Goal: Find specific fact: Find contact information

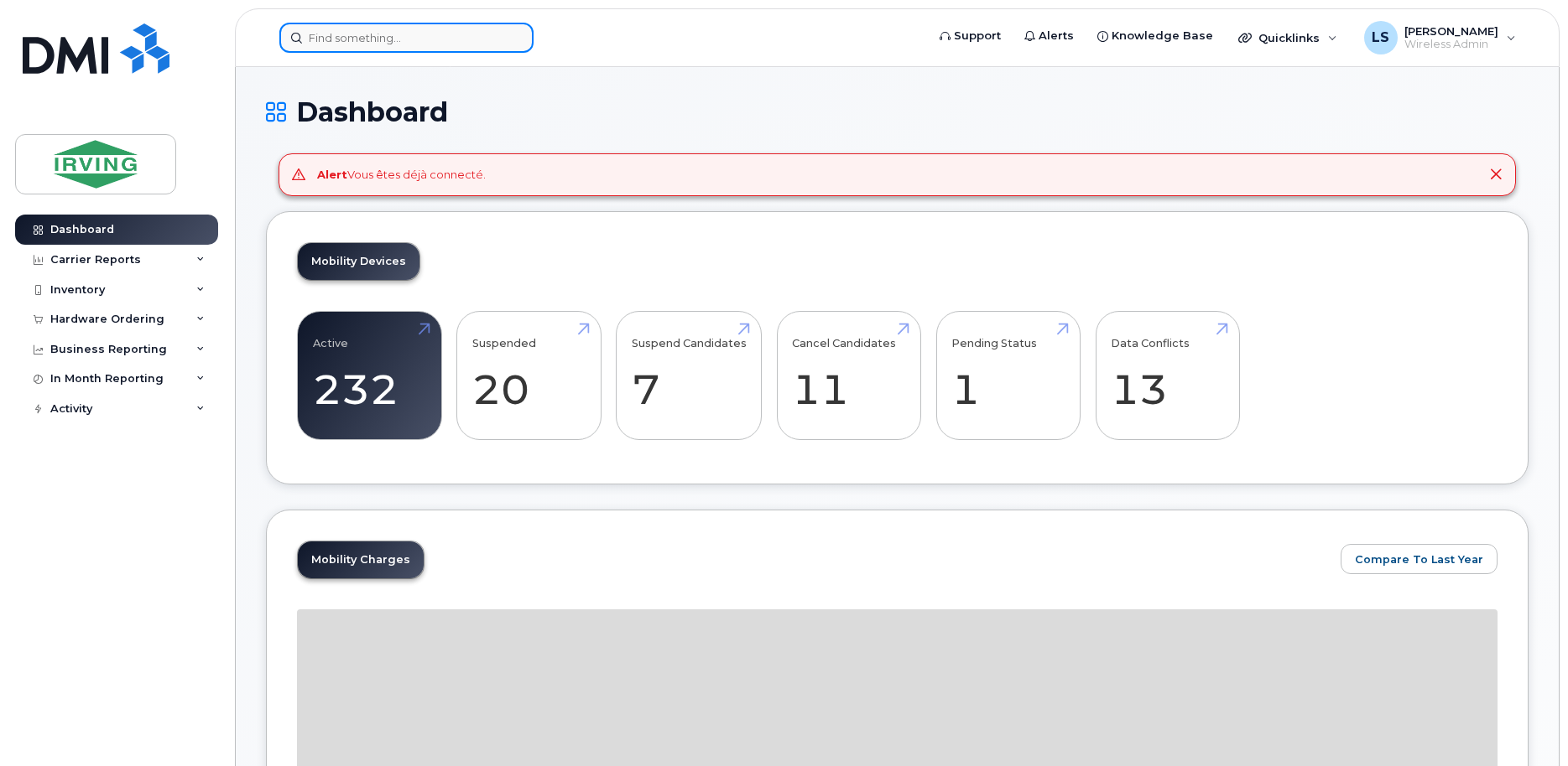
click at [488, 41] on input at bounding box center [406, 37] width 254 height 31
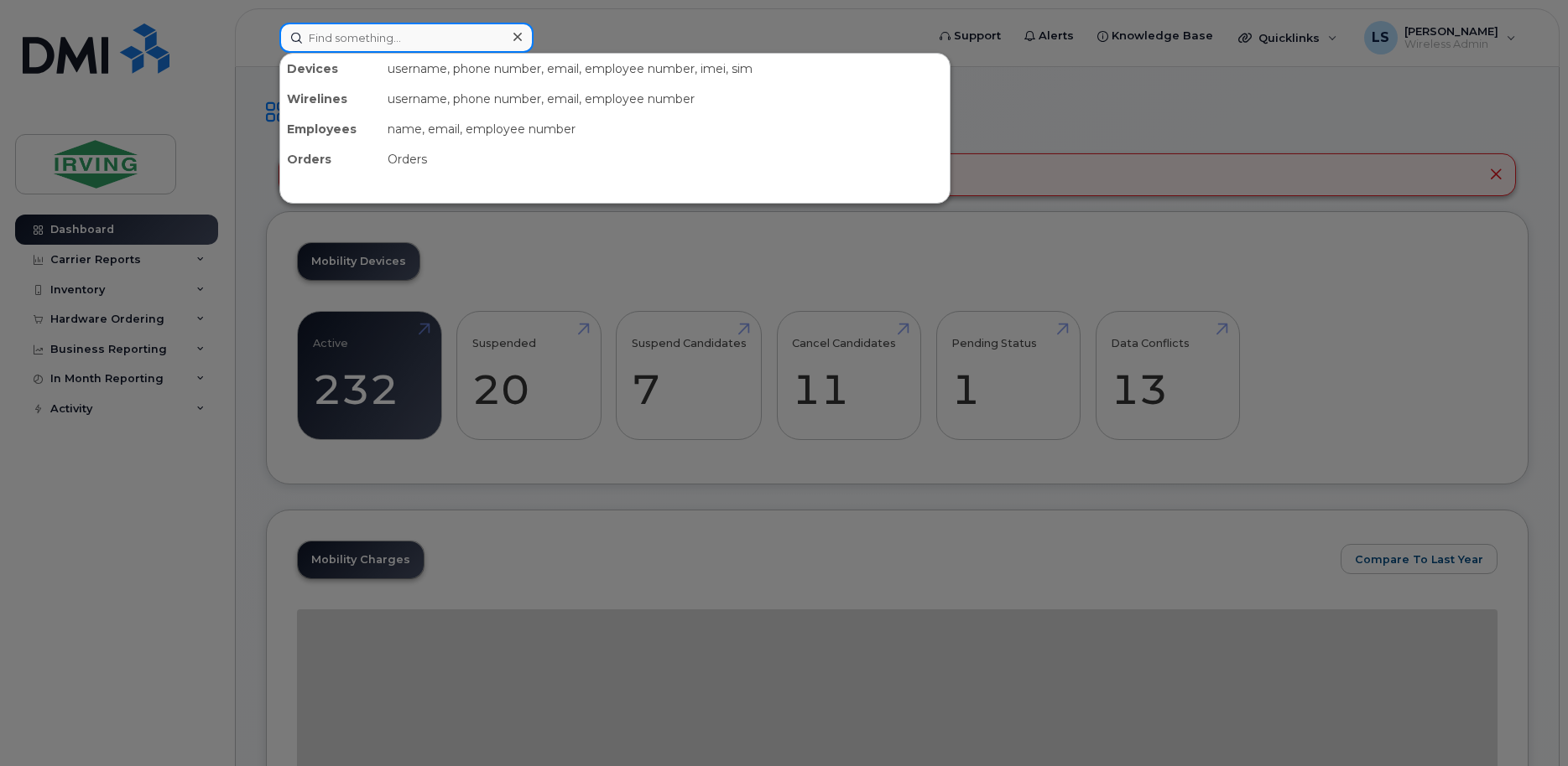
paste input "5063892645"
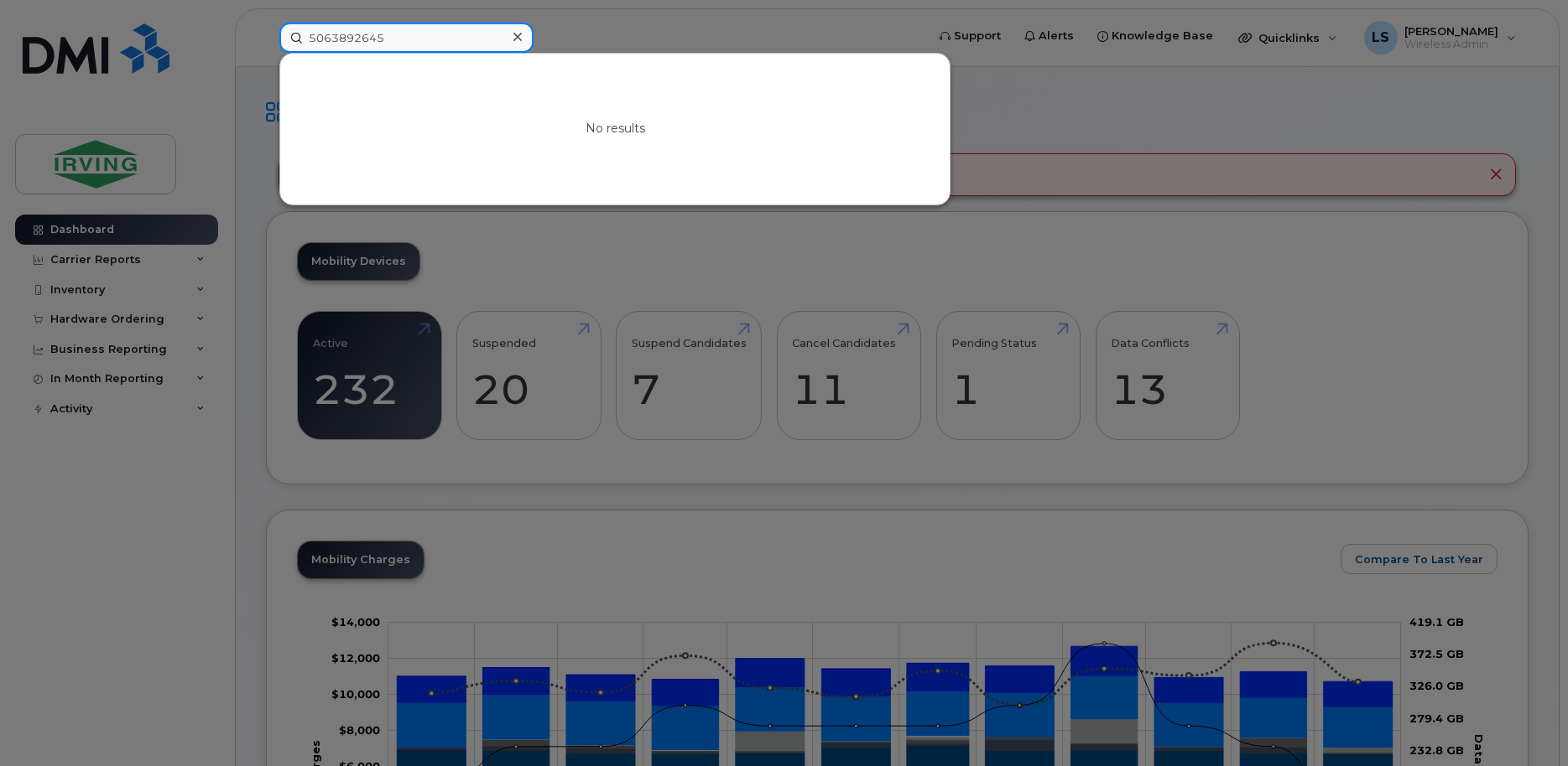
click at [437, 35] on input "5063892645" at bounding box center [406, 37] width 254 height 31
click at [355, 37] on input "5063892645" at bounding box center [406, 37] width 254 height 31
click at [326, 40] on input "5063892645" at bounding box center [406, 37] width 254 height 31
click at [333, 38] on input "5063892645" at bounding box center [406, 37] width 254 height 31
click at [431, 39] on input "5063892645" at bounding box center [406, 37] width 254 height 31
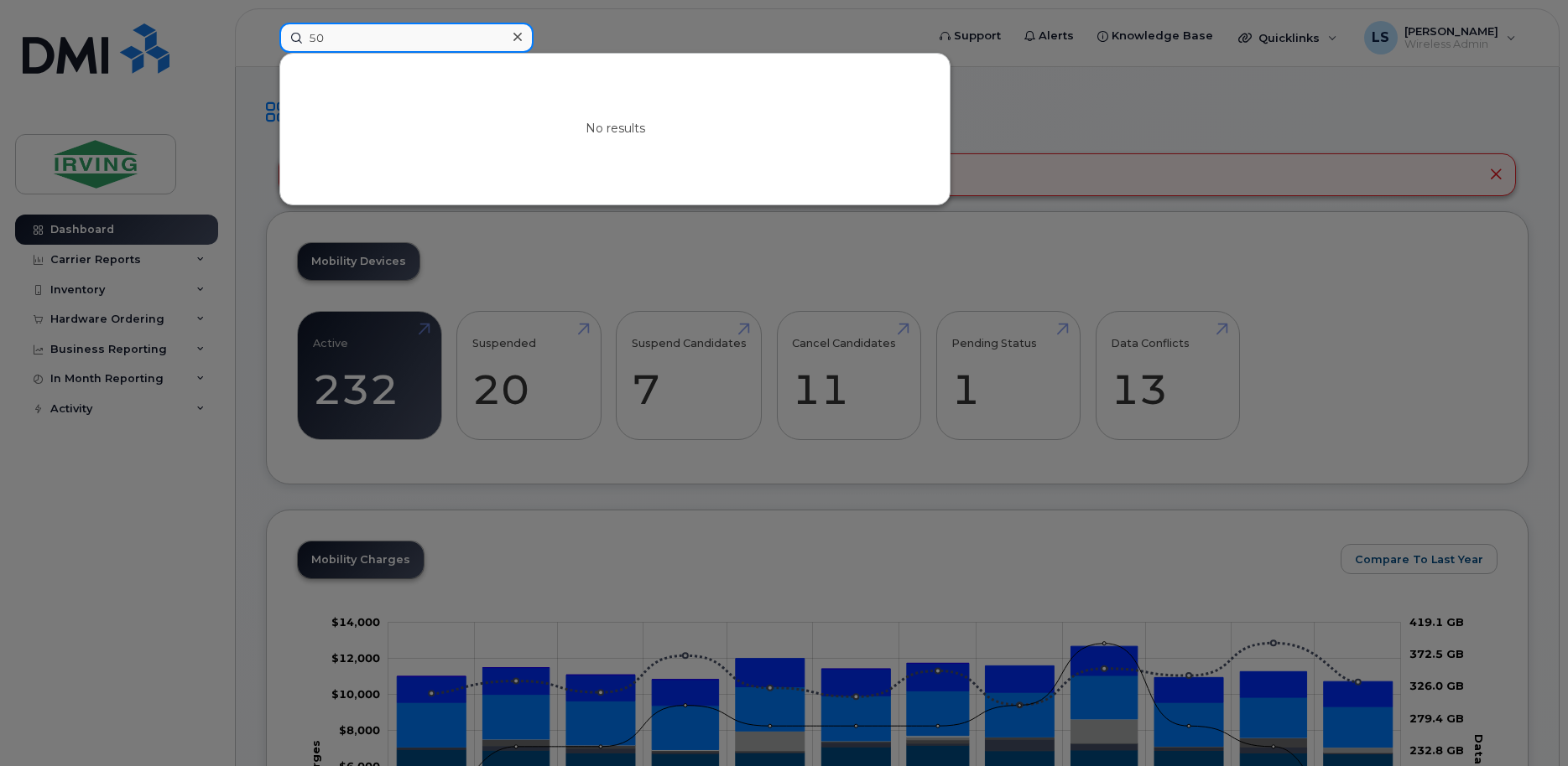
type input "5"
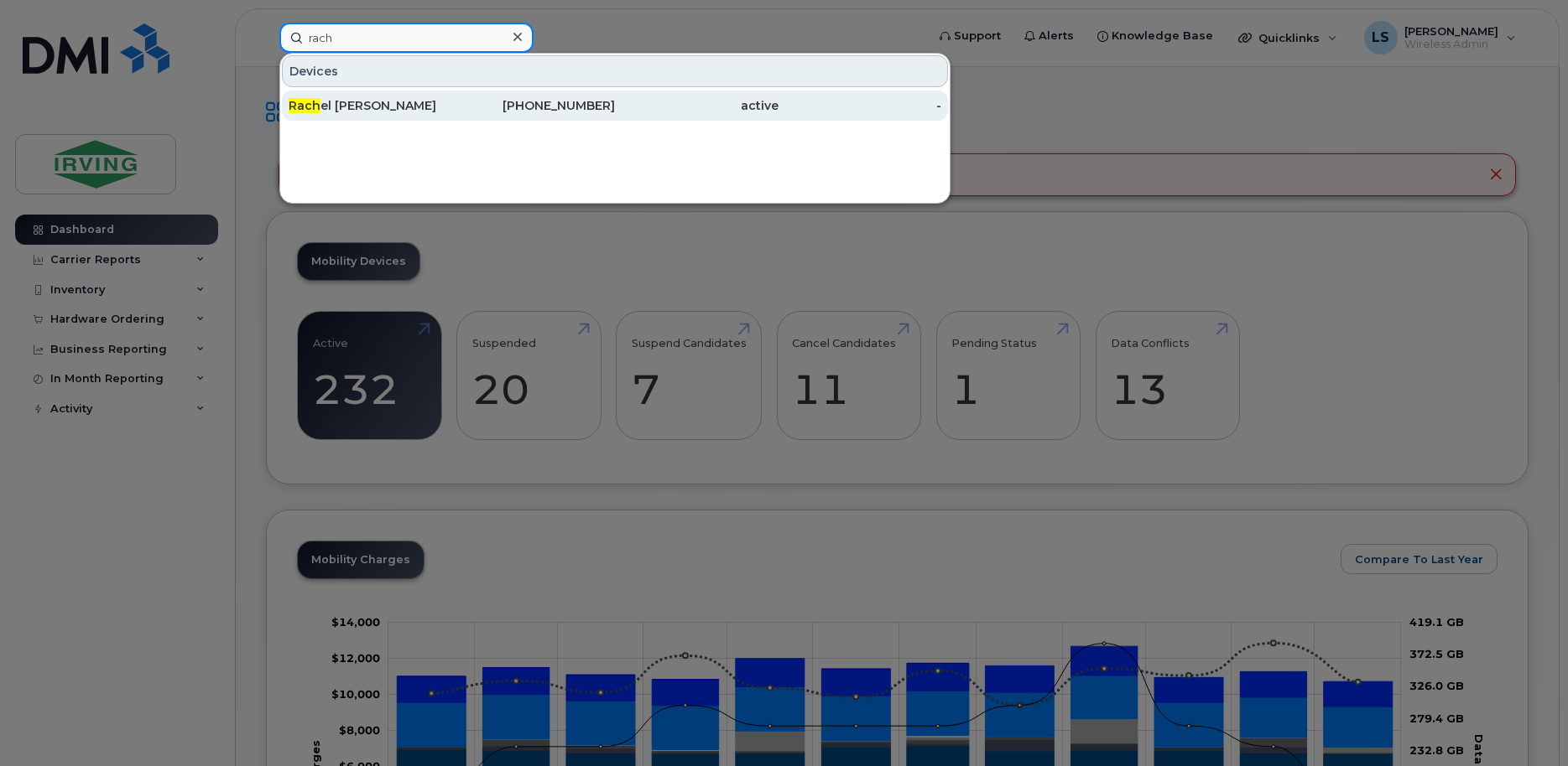
type input "rach"
click at [557, 108] on div "506-269-5424" at bounding box center [533, 106] width 163 height 17
